Goal: Understand process/instructions: Learn about a topic

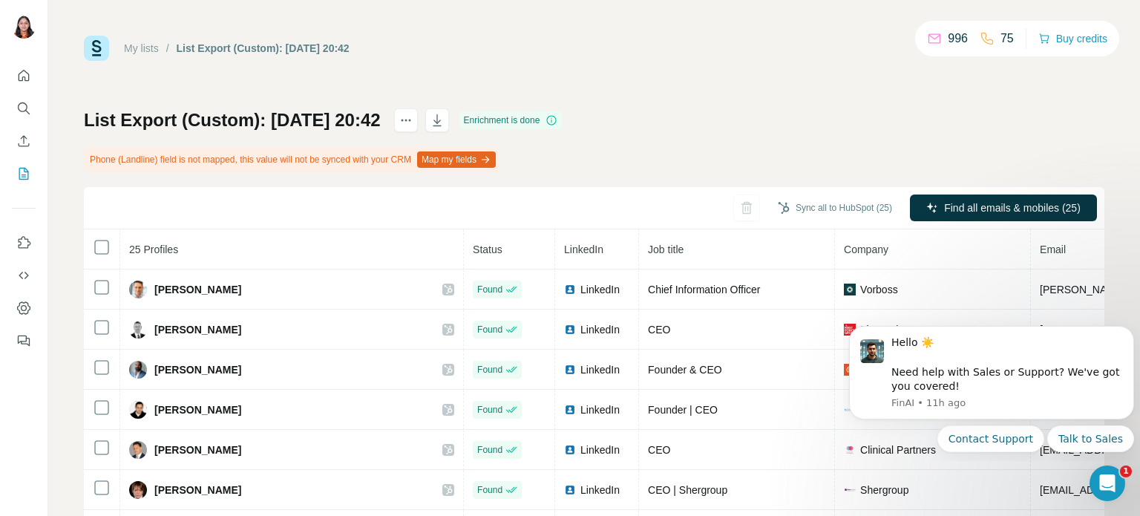
click at [948, 39] on p "996" at bounding box center [958, 39] width 20 height 18
click at [22, 68] on icon "Quick start" at bounding box center [23, 75] width 15 height 15
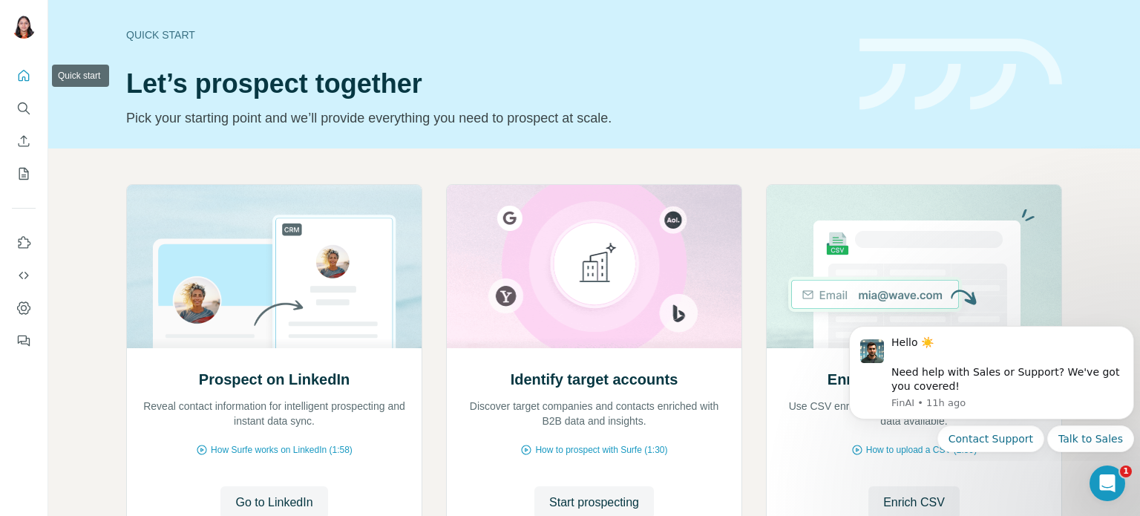
click at [24, 72] on icon "Quick start" at bounding box center [23, 75] width 15 height 15
